Goal: Task Accomplishment & Management: Manage account settings

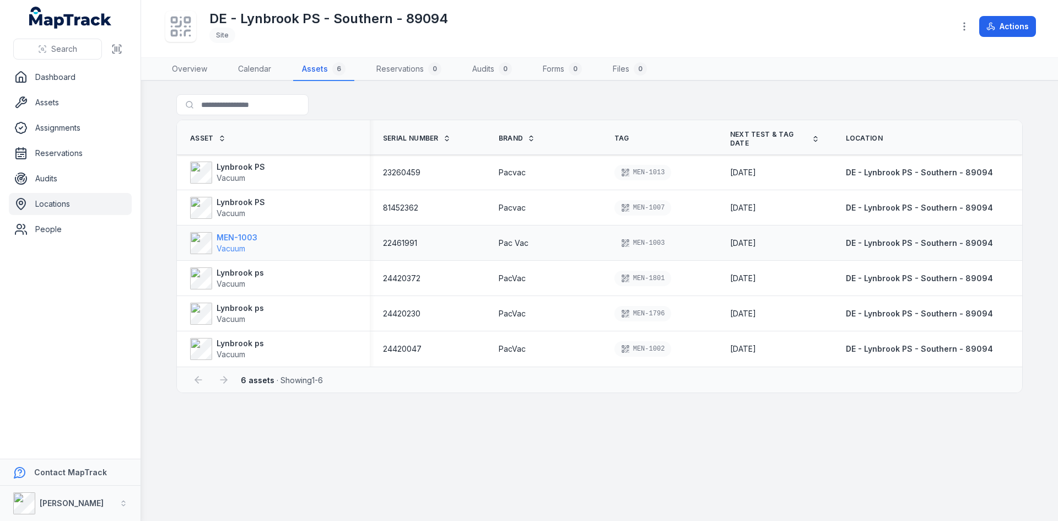
click at [239, 239] on strong "MEN-1003" at bounding box center [237, 237] width 41 height 11
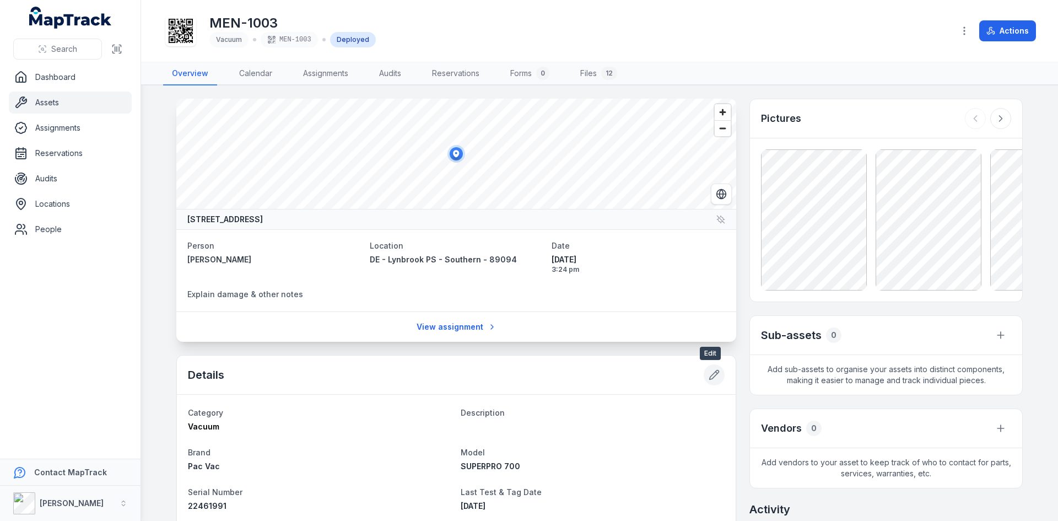
click at [709, 370] on icon at bounding box center [714, 374] width 11 height 11
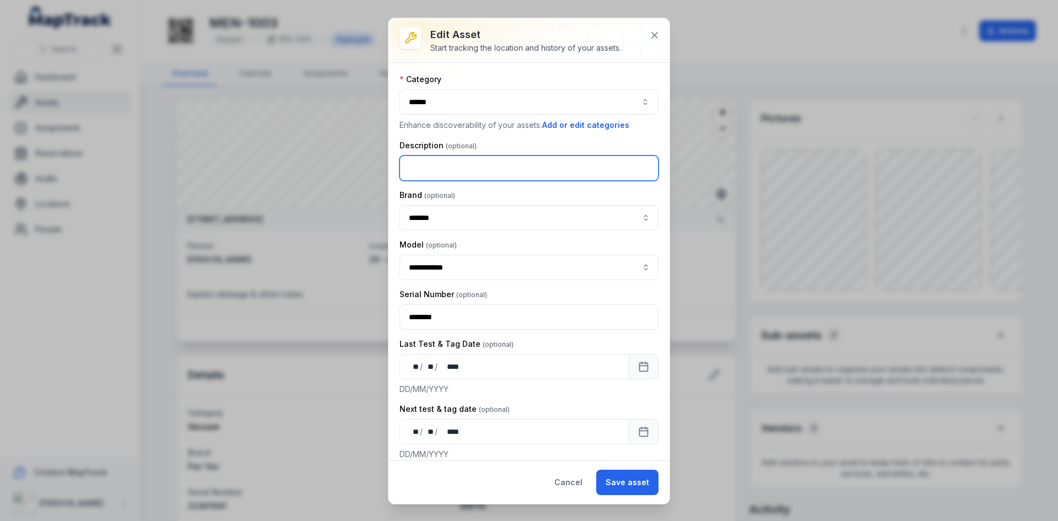
drag, startPoint x: 456, startPoint y: 169, endPoint x: 455, endPoint y: 175, distance: 6.6
click at [456, 173] on input "text" at bounding box center [529, 167] width 259 height 25
type input "**********"
drag, startPoint x: 620, startPoint y: 479, endPoint x: 589, endPoint y: 464, distance: 34.8
click at [620, 478] on button "Save asset" at bounding box center [627, 482] width 62 height 25
